Goal: Information Seeking & Learning: Find specific page/section

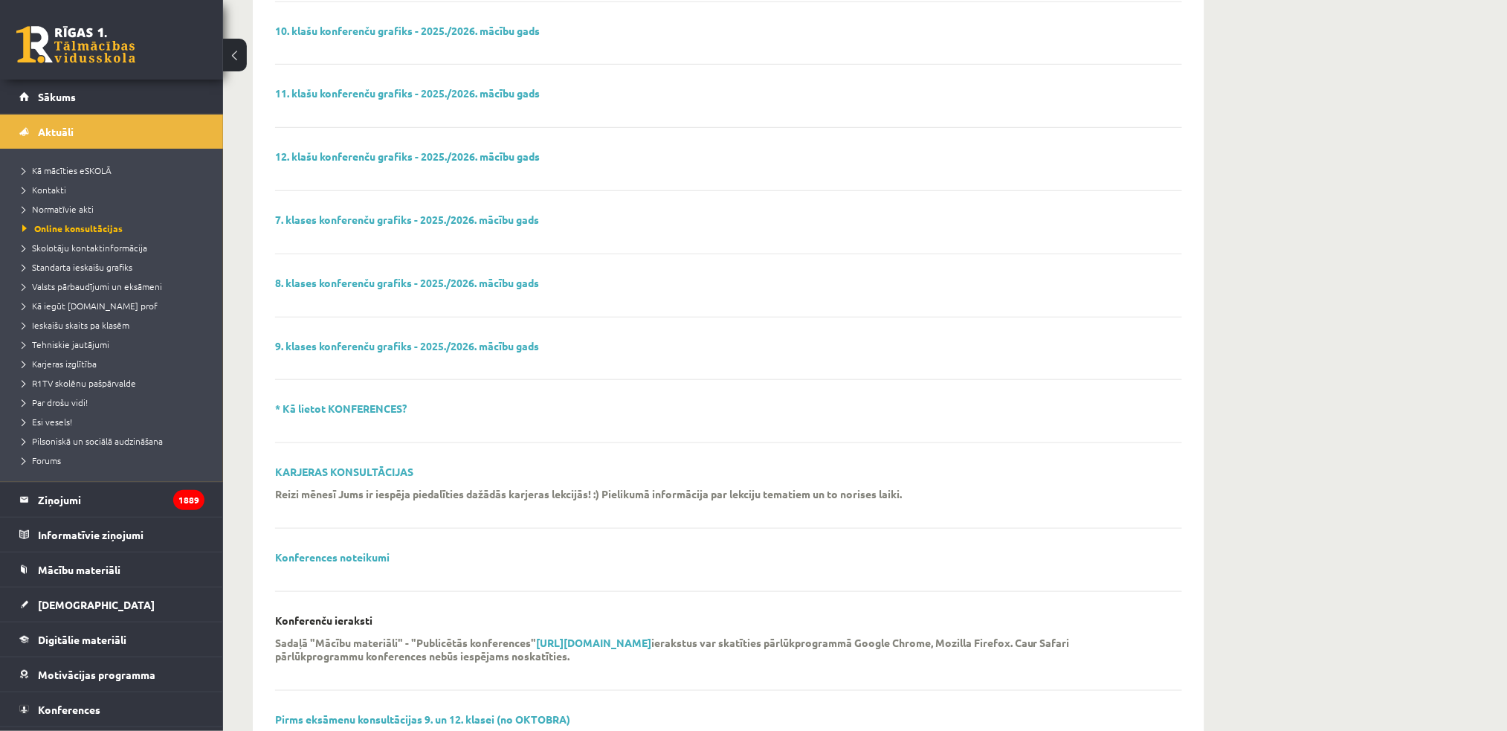
scroll to position [215, 0]
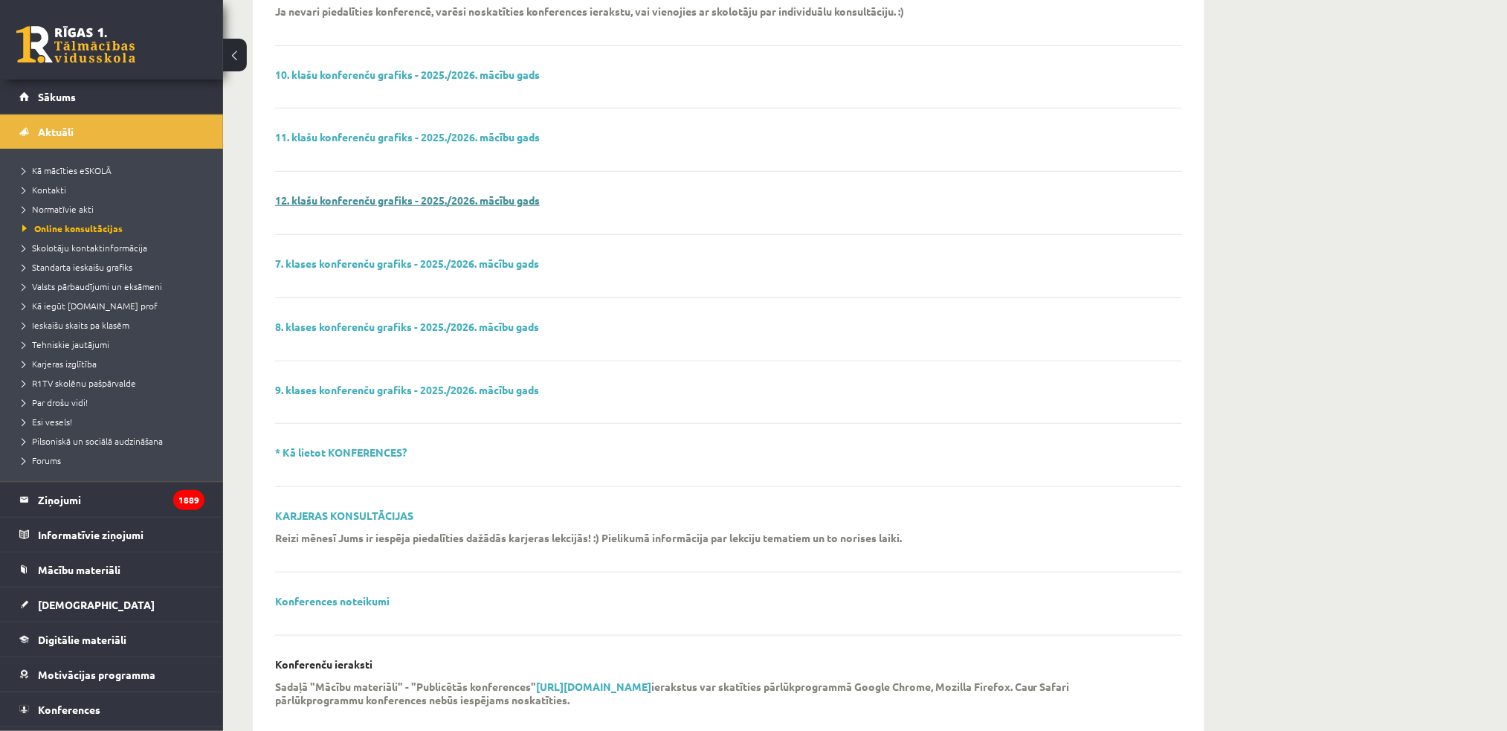
click at [462, 202] on link "12. klašu konferenču grafiks - 2025./2026. mācību gads" at bounding box center [407, 199] width 265 height 13
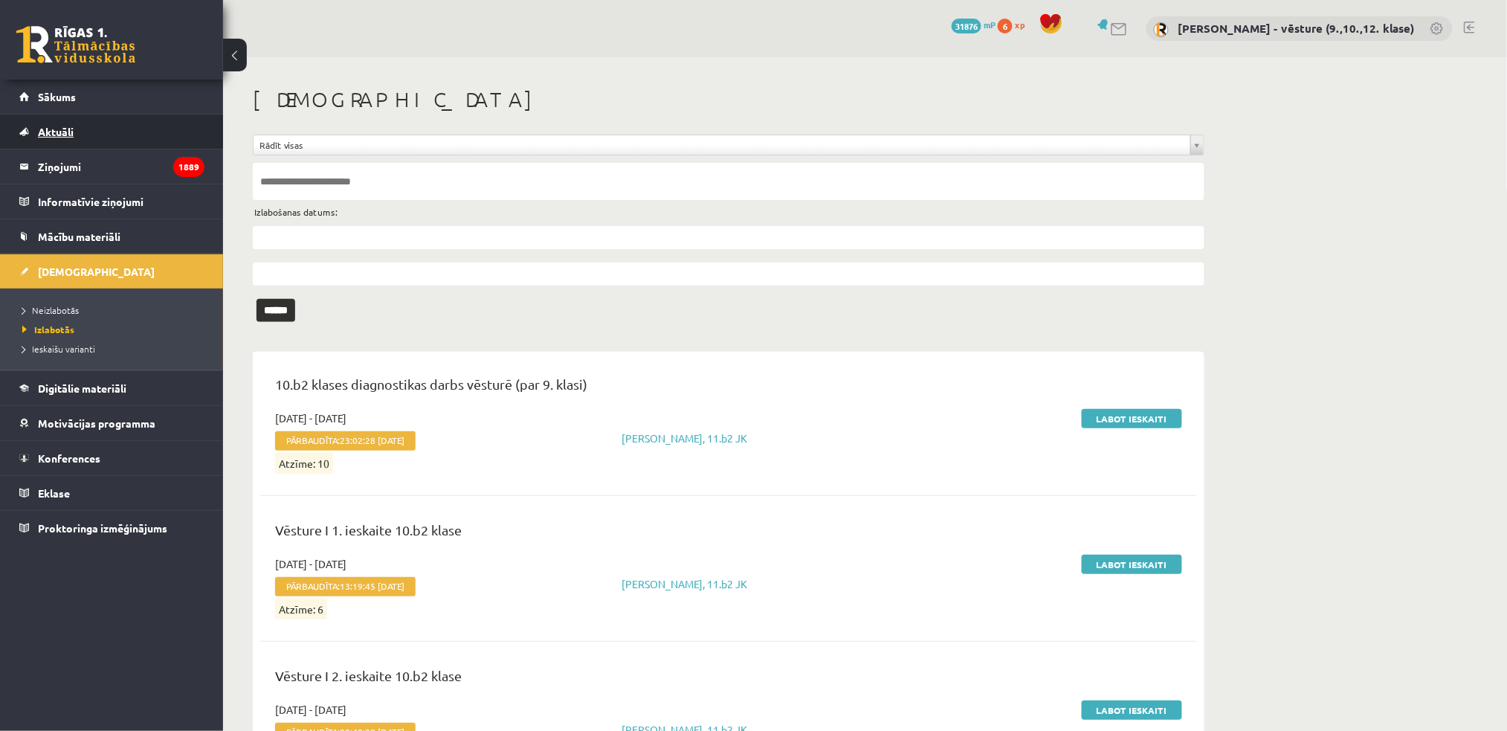
click at [52, 137] on link "Aktuāli" at bounding box center [111, 131] width 185 height 34
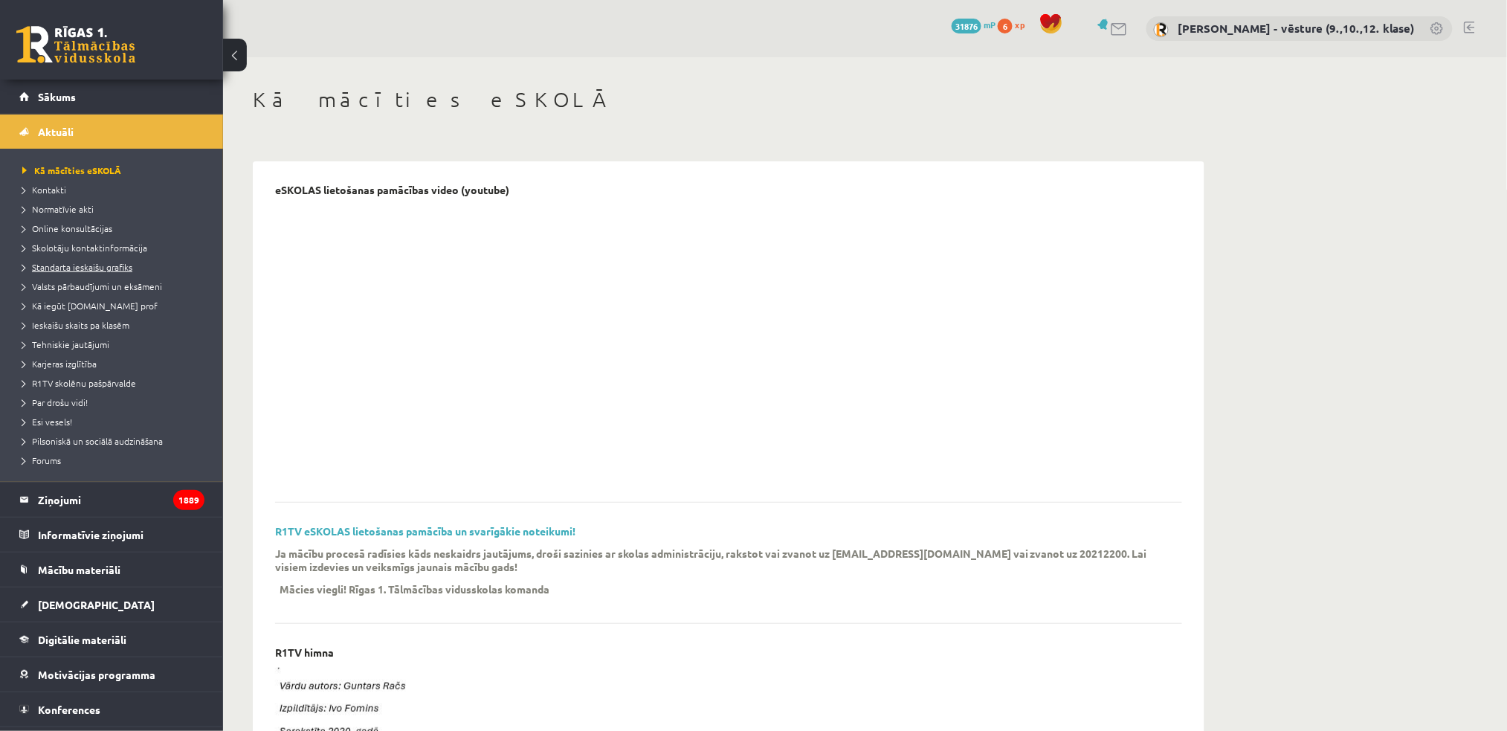
click at [70, 265] on span "Standarta ieskaišu grafiks" at bounding box center [77, 267] width 110 height 12
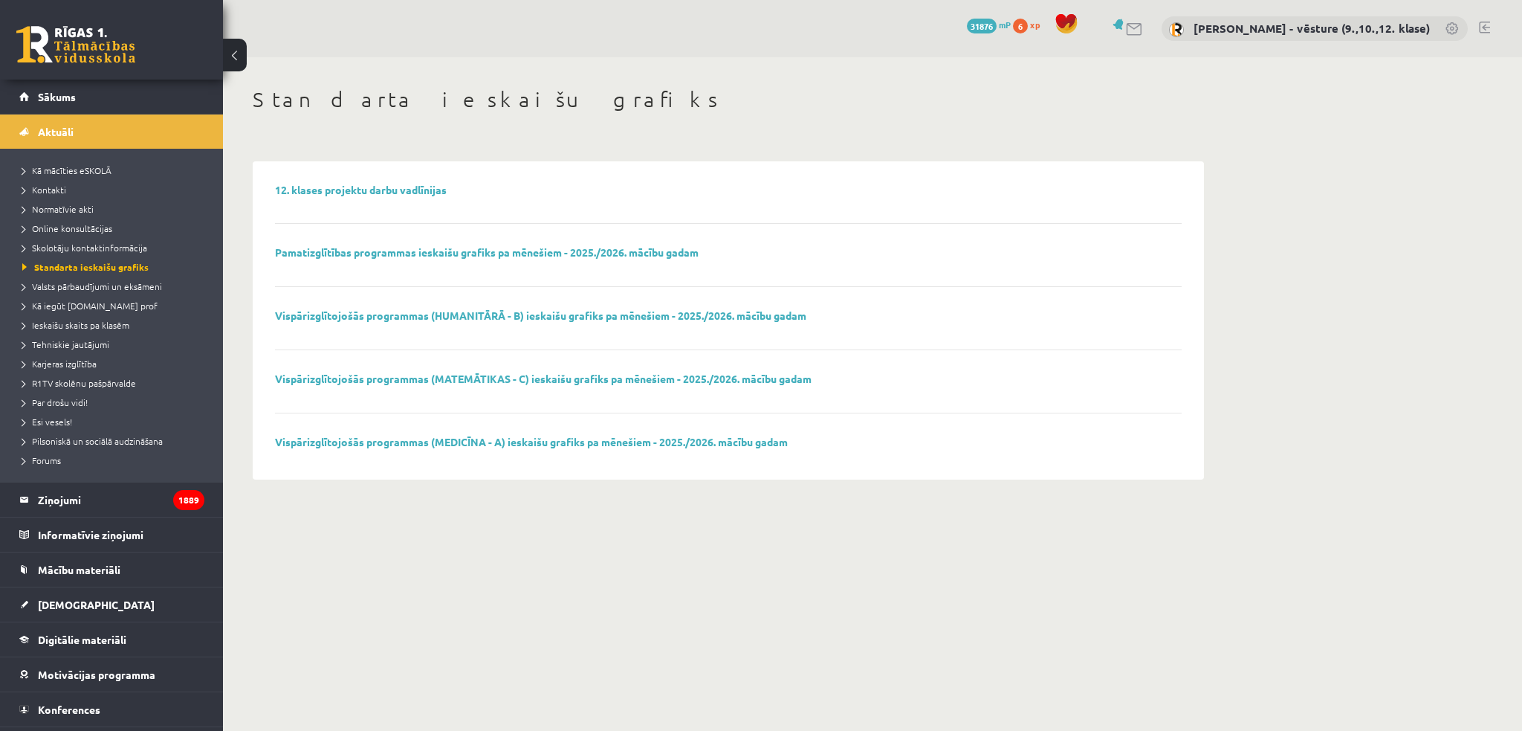
click at [92, 220] on li "Online konsultācijas" at bounding box center [115, 228] width 186 height 19
click at [91, 228] on span "Online konsultācijas" at bounding box center [72, 228] width 100 height 12
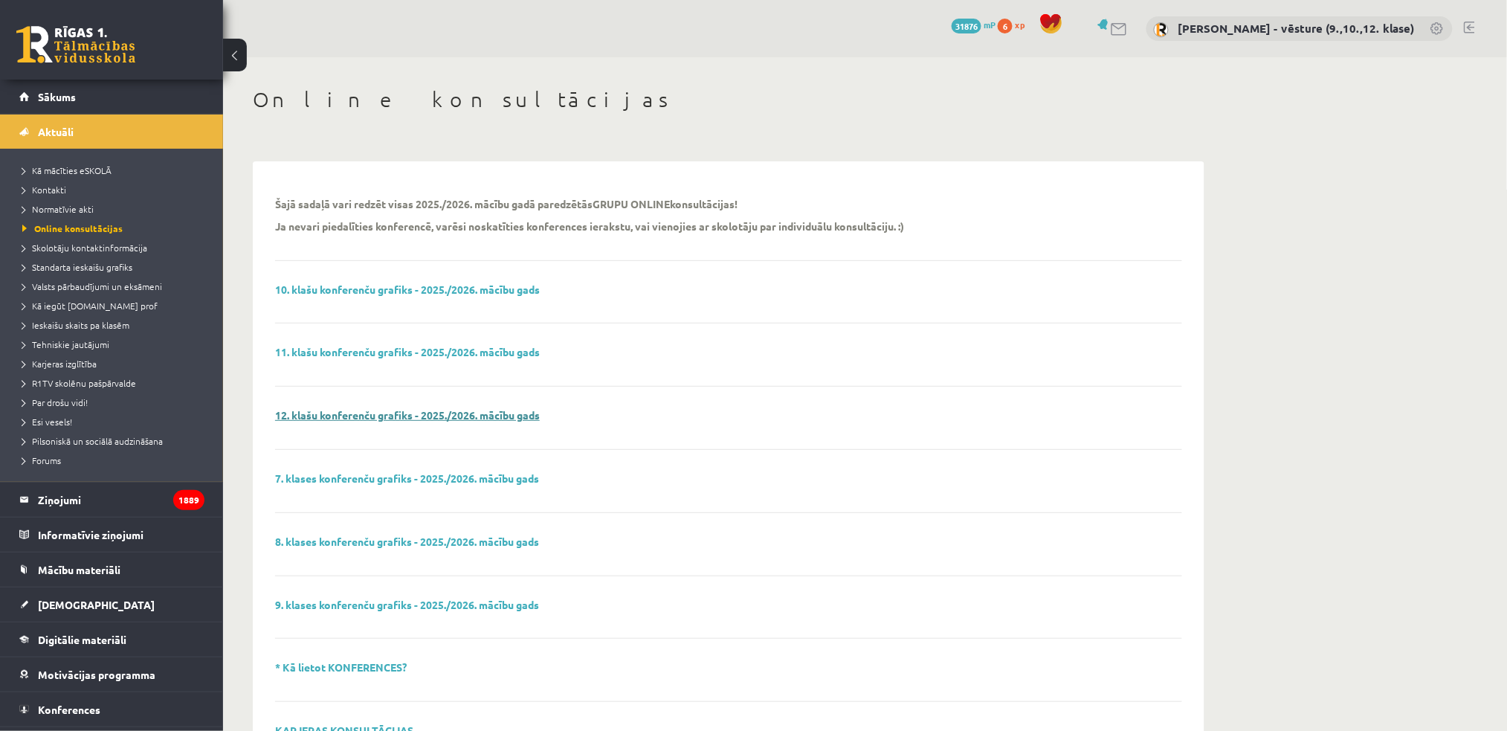
click at [367, 410] on link "12. klašu konferenču grafiks - 2025./2026. mācību gads" at bounding box center [407, 414] width 265 height 13
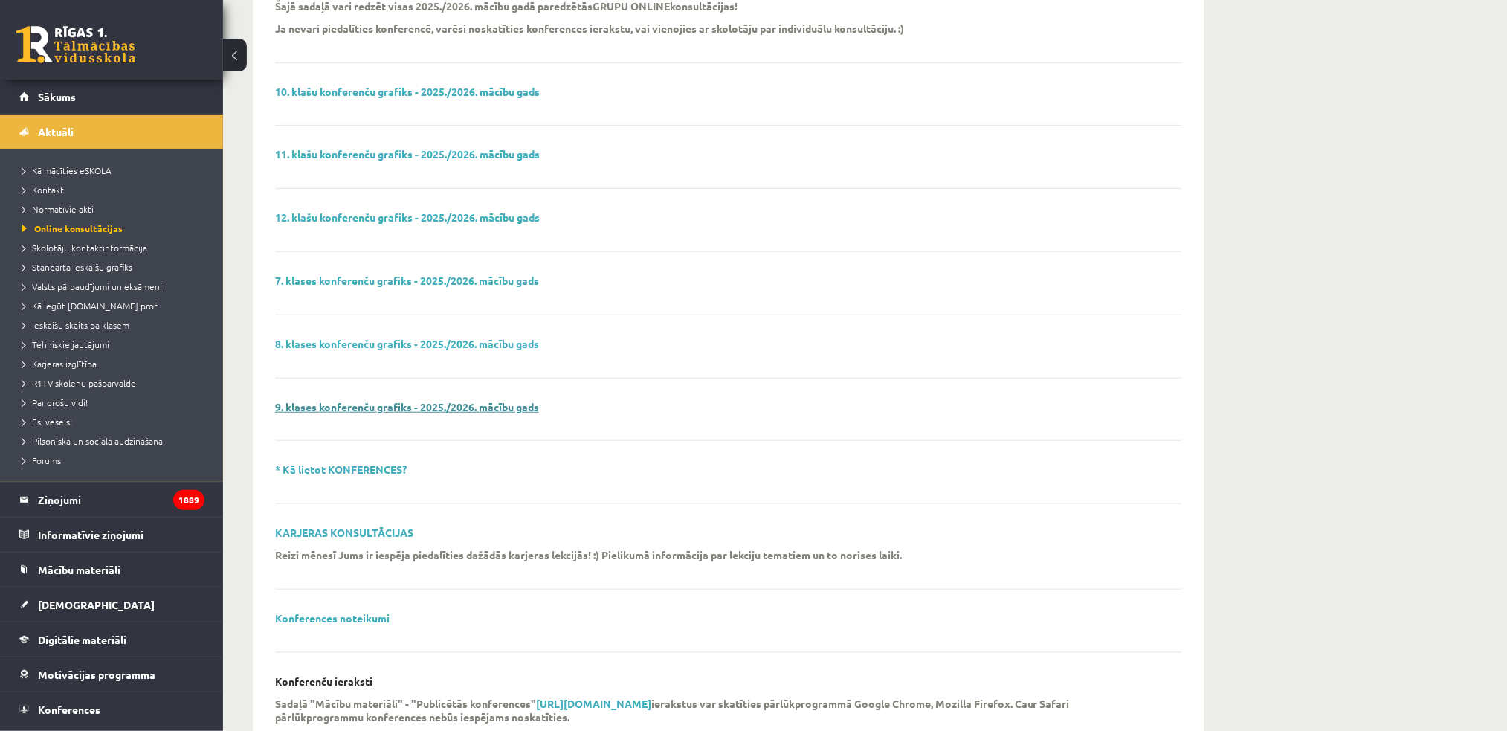
click at [456, 409] on link "9. klases konferenču grafiks - 2025./2026. mācību gads" at bounding box center [407, 406] width 264 height 13
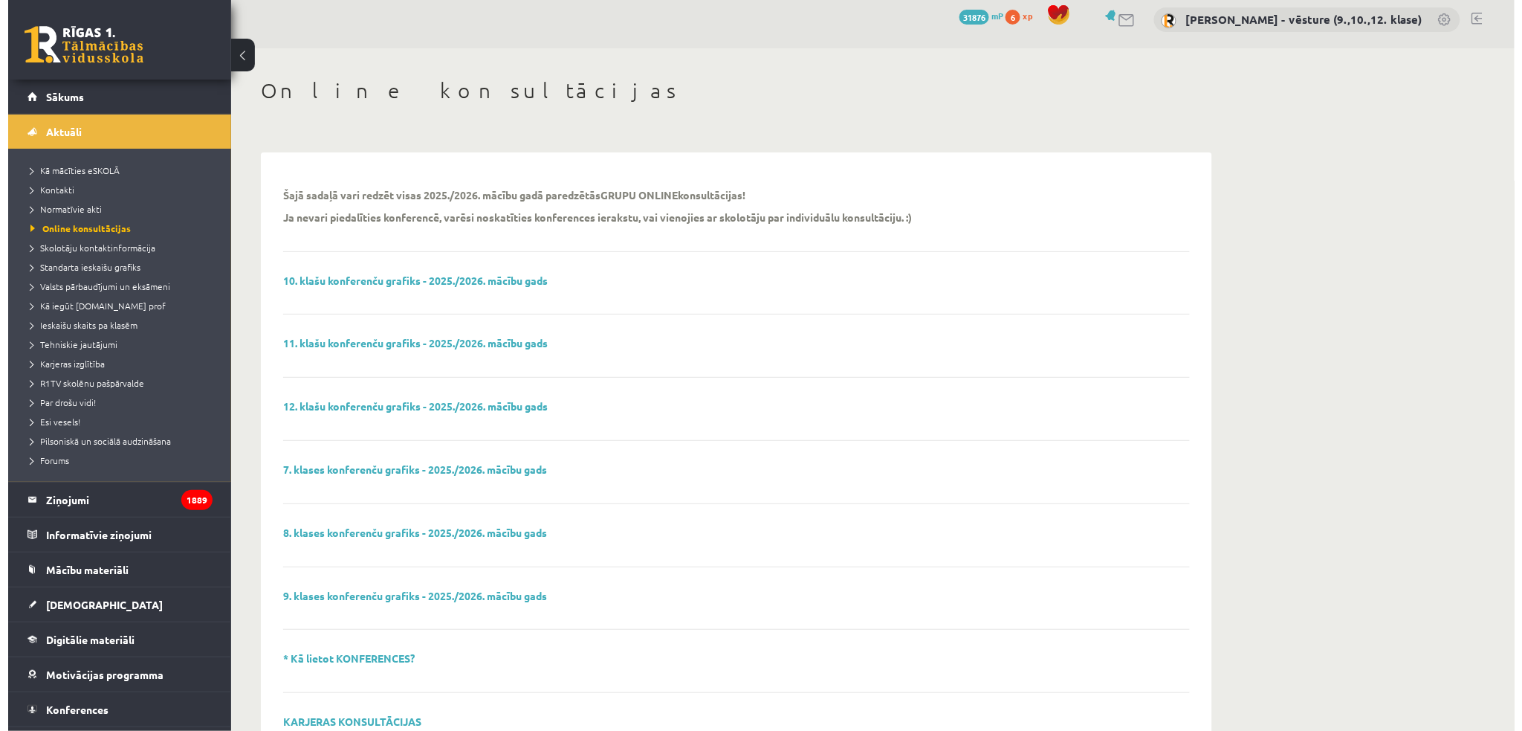
scroll to position [0, 0]
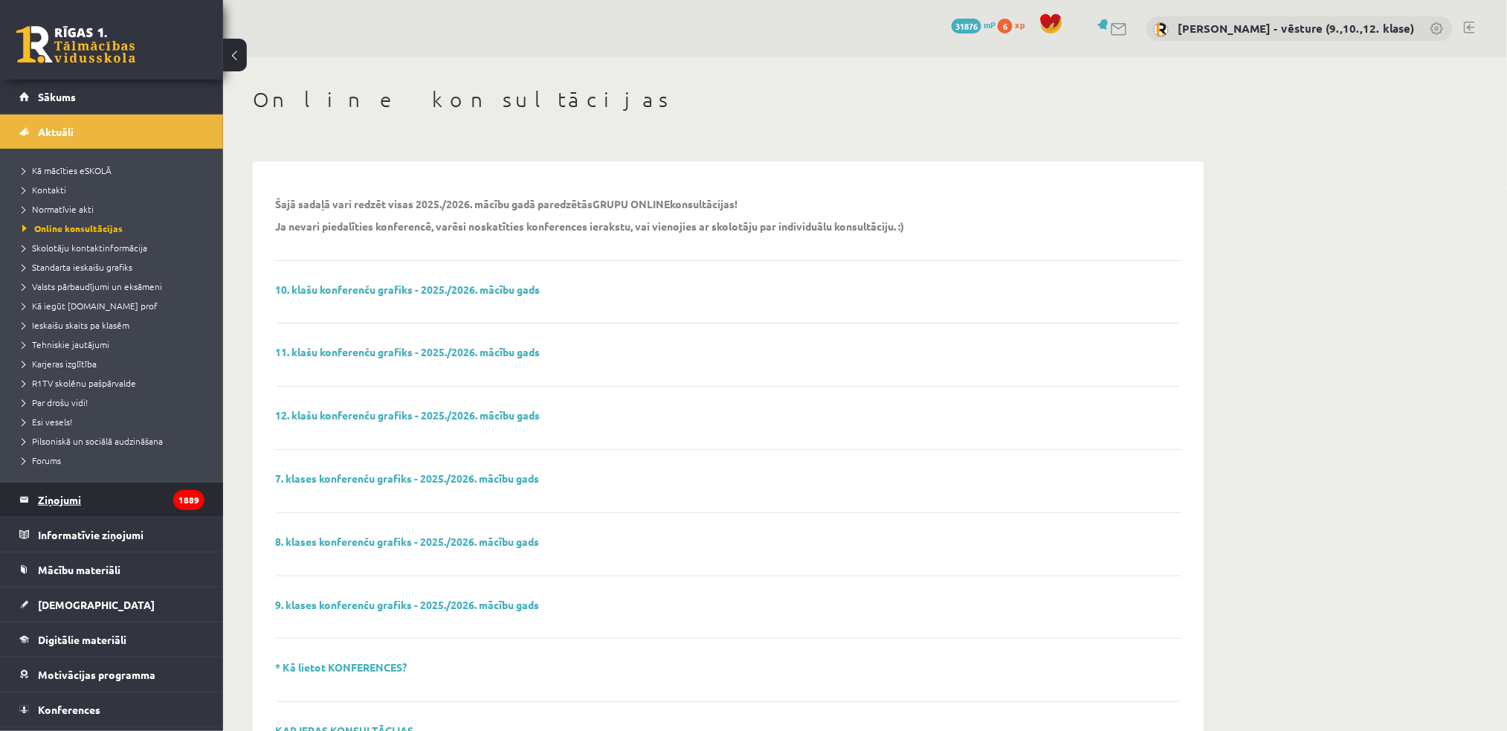
click at [104, 493] on legend "Ziņojumi 1889" at bounding box center [121, 499] width 166 height 34
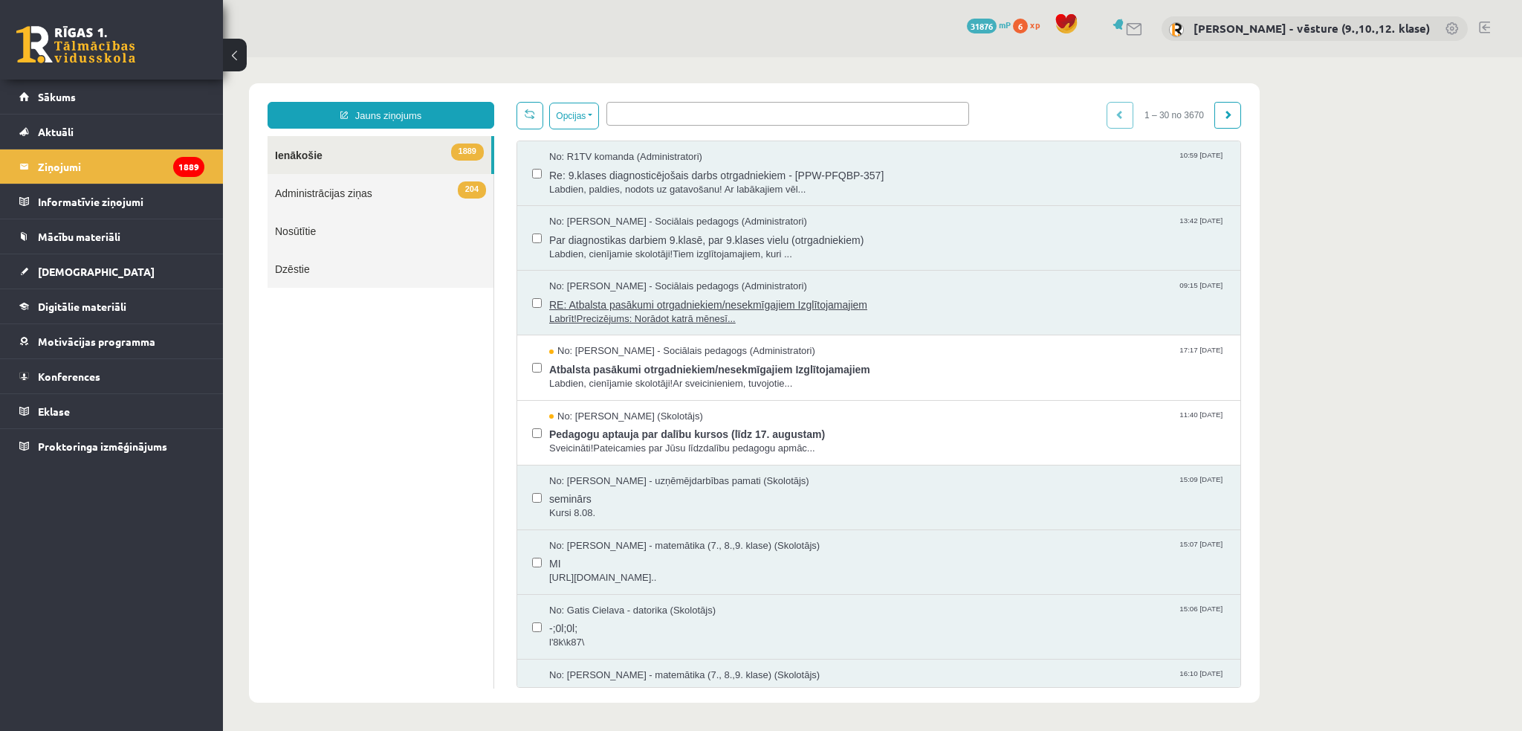
click at [675, 297] on span "RE: Atbalsta pasākumi otrgadniekiem/nesekmīgajiem Izglītojamajiem" at bounding box center [887, 303] width 676 height 19
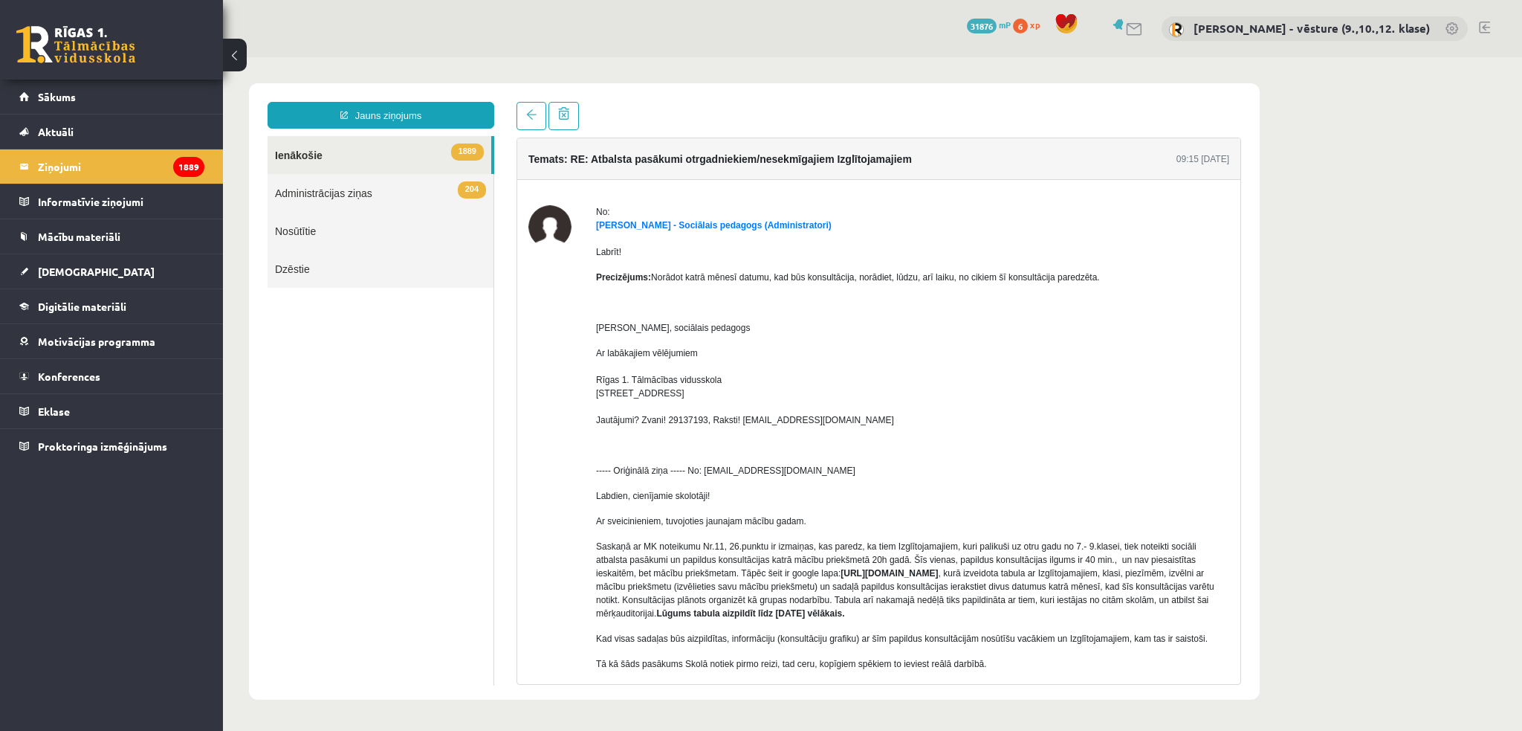
drag, startPoint x: 836, startPoint y: 574, endPoint x: 860, endPoint y: 581, distance: 24.9
click at [860, 581] on p "Saskaņā ar MK noteikumu Nr.11, 26.punktu ir izmaiņas, kas paredz, ka tiem Izglī…" at bounding box center [912, 580] width 633 height 80
copy p "[URL][DOMAIN_NAME]"
